Goal: Find contact information: Obtain details needed to contact an individual or organization

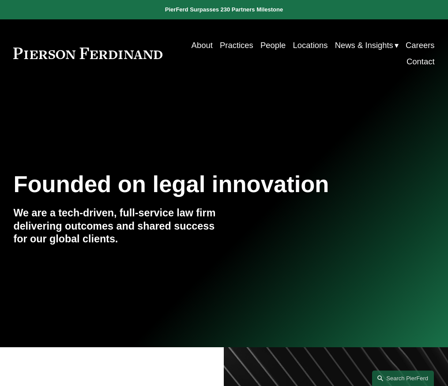
click at [271, 45] on link "People" at bounding box center [272, 45] width 25 height 16
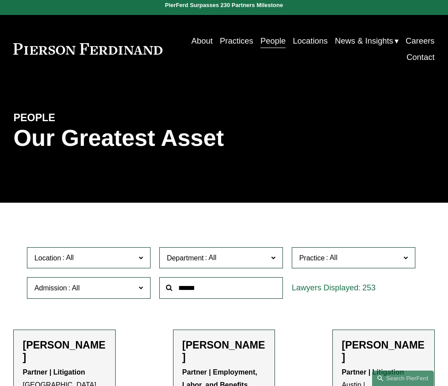
scroll to position [5, 0]
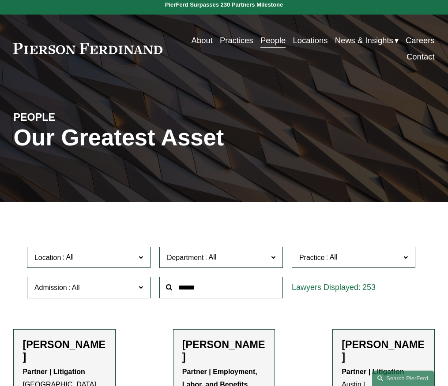
click at [244, 285] on input "text" at bounding box center [221, 288] width 124 height 22
type input "**********"
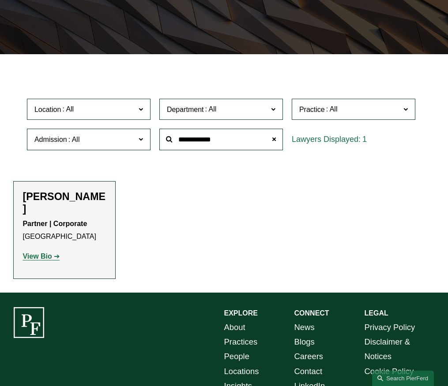
scroll to position [215, 0]
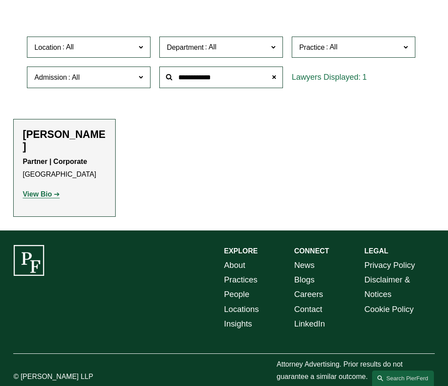
click at [45, 191] on strong "View Bio" at bounding box center [36, 194] width 29 height 7
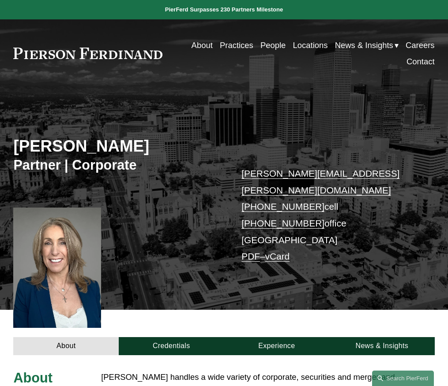
click at [281, 251] on link "vCard" at bounding box center [277, 256] width 25 height 10
